Goal: Information Seeking & Learning: Learn about a topic

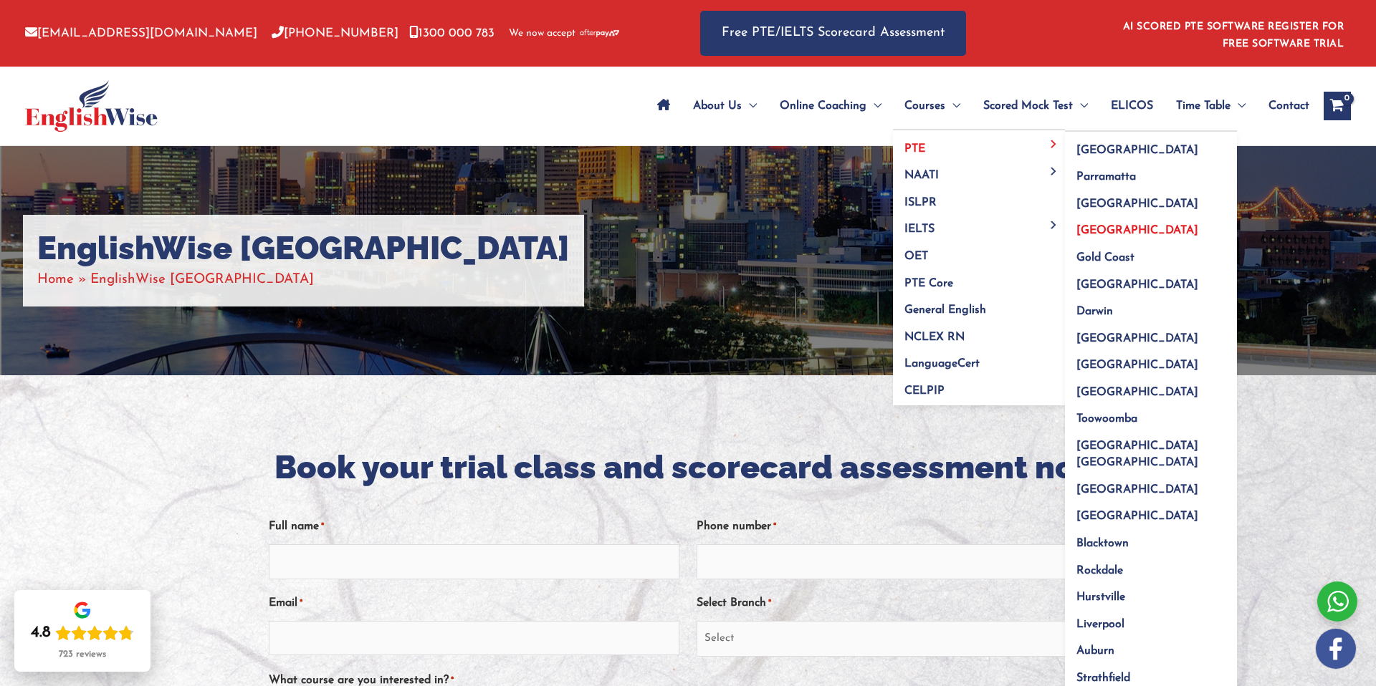
click at [1111, 226] on span "[GEOGRAPHIC_DATA]" at bounding box center [1137, 230] width 122 height 11
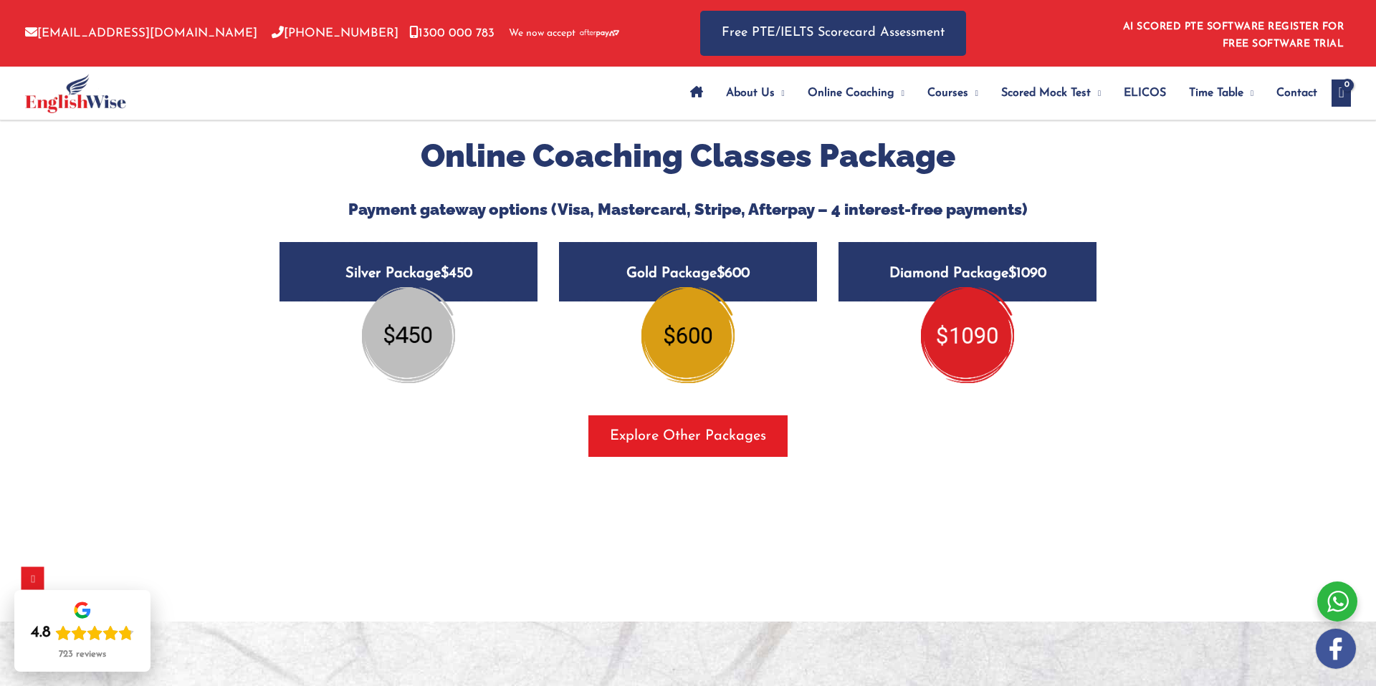
scroll to position [1704, 0]
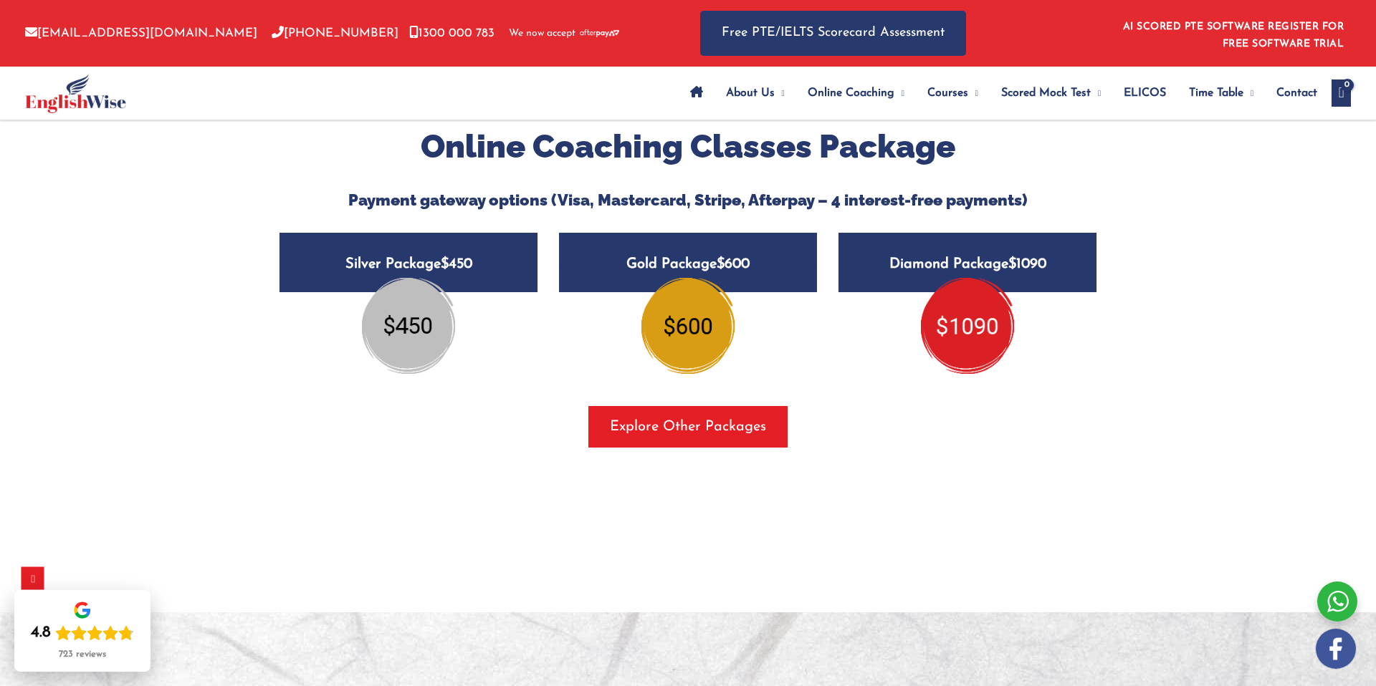
click at [679, 302] on img at bounding box center [687, 326] width 93 height 96
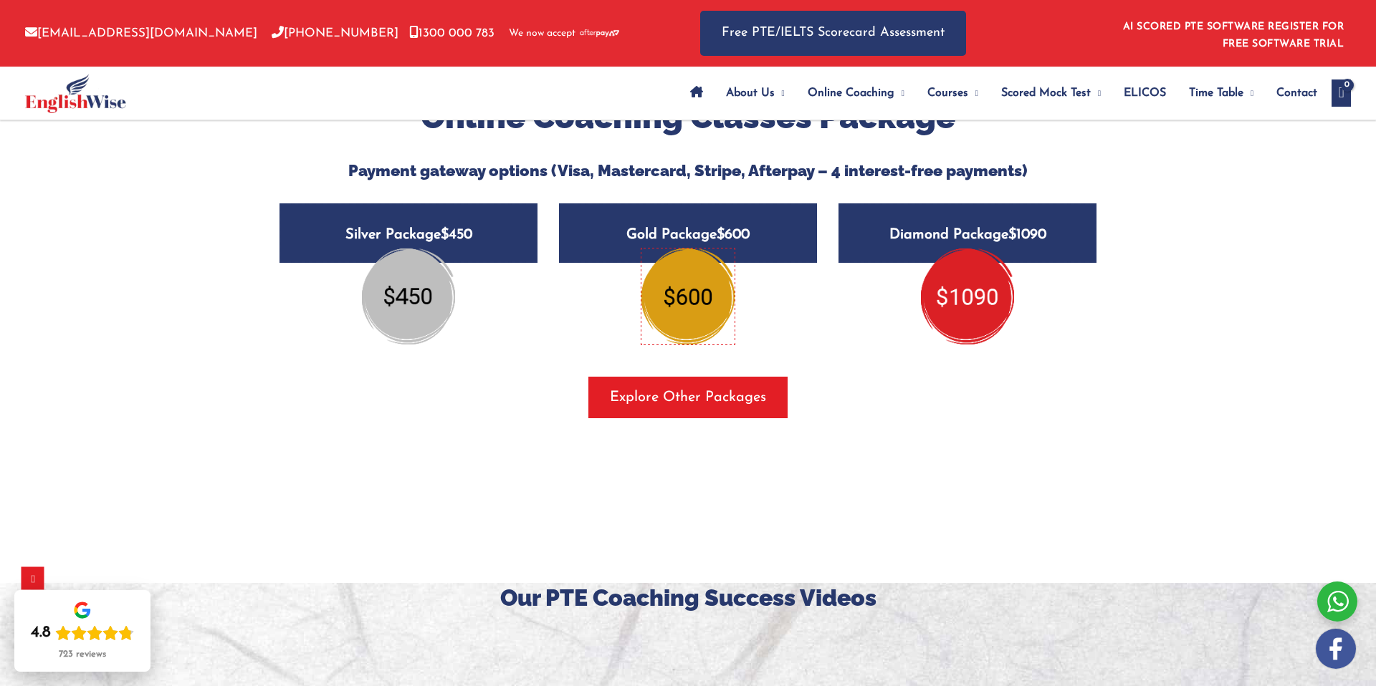
scroll to position [1863, 0]
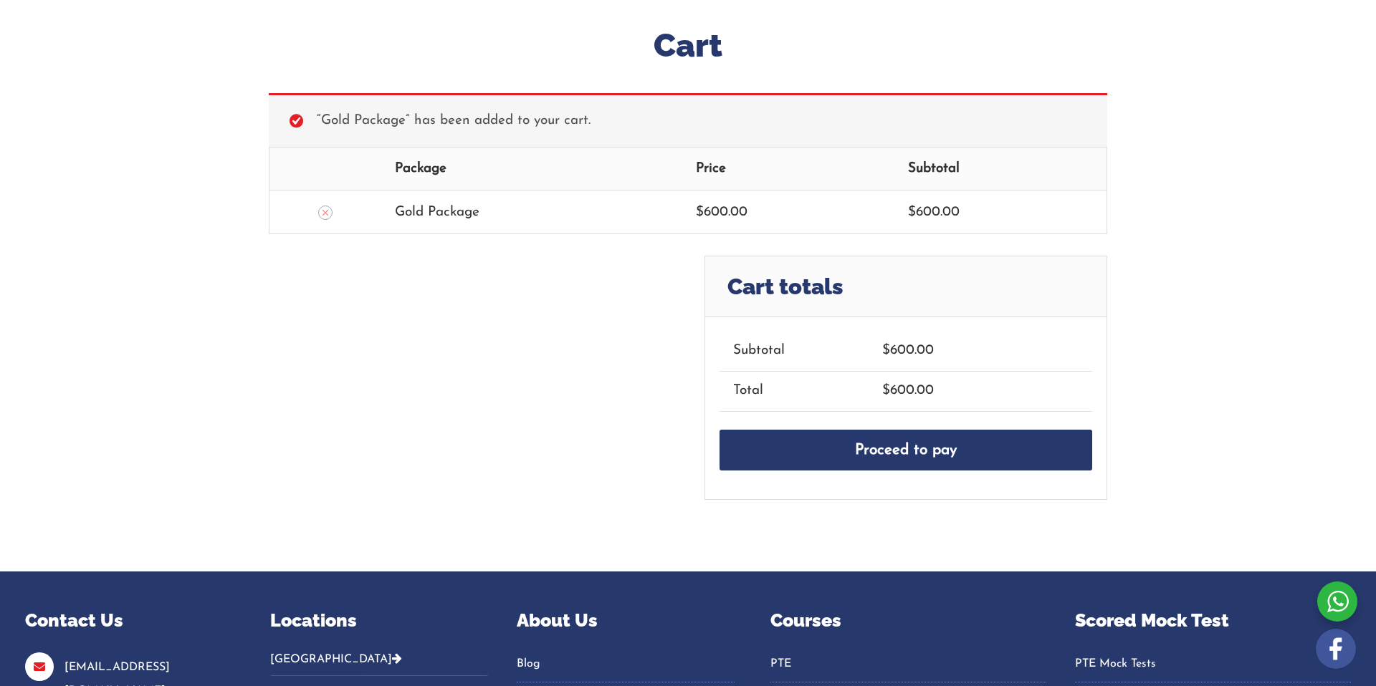
scroll to position [279, 0]
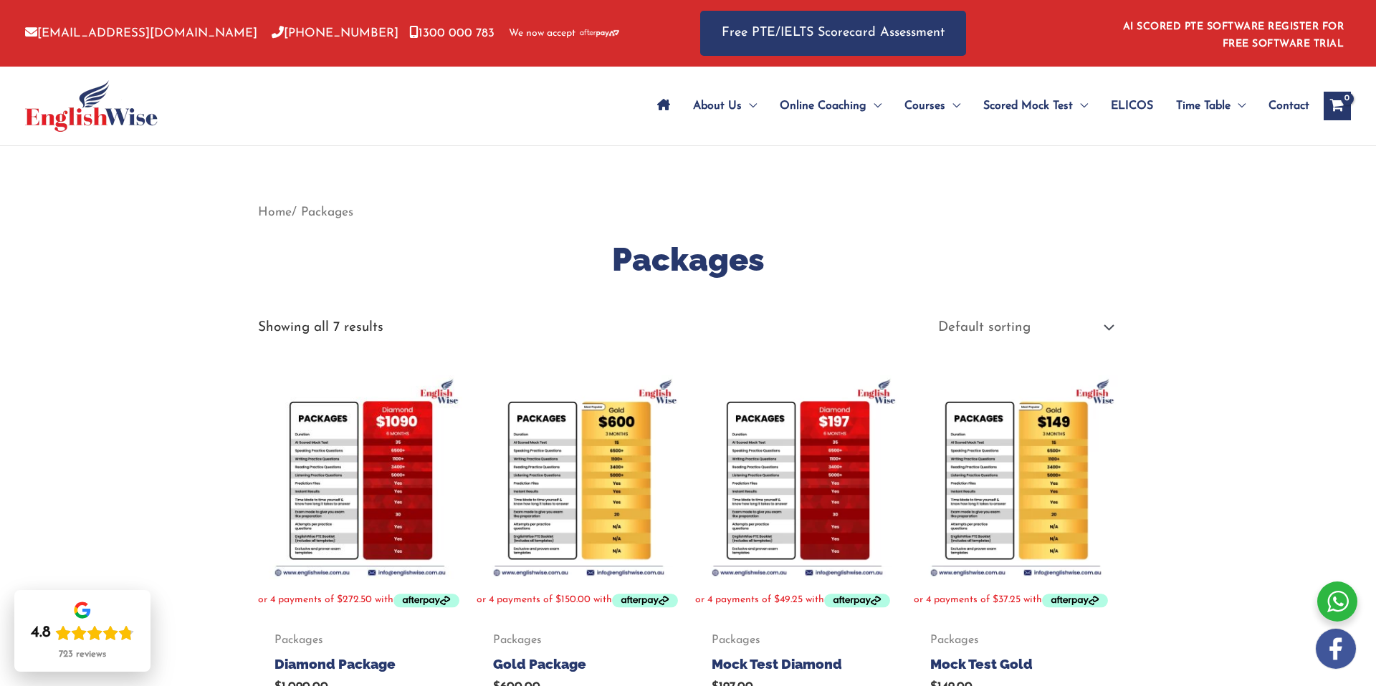
scroll to position [137, 0]
